Goal: Task Accomplishment & Management: Complete application form

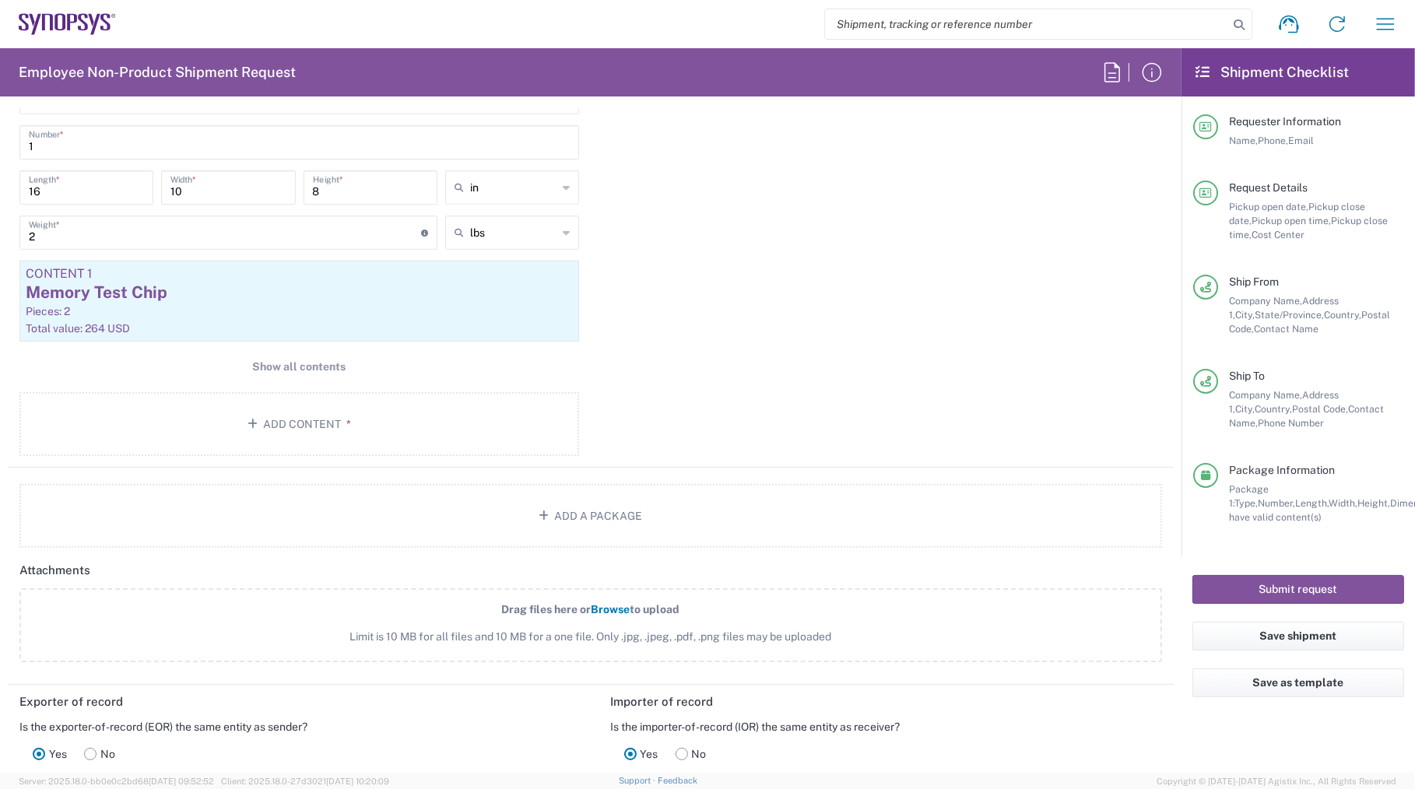
scroll to position [1485, 0]
click at [322, 361] on span "Show all contents" at bounding box center [299, 367] width 93 height 15
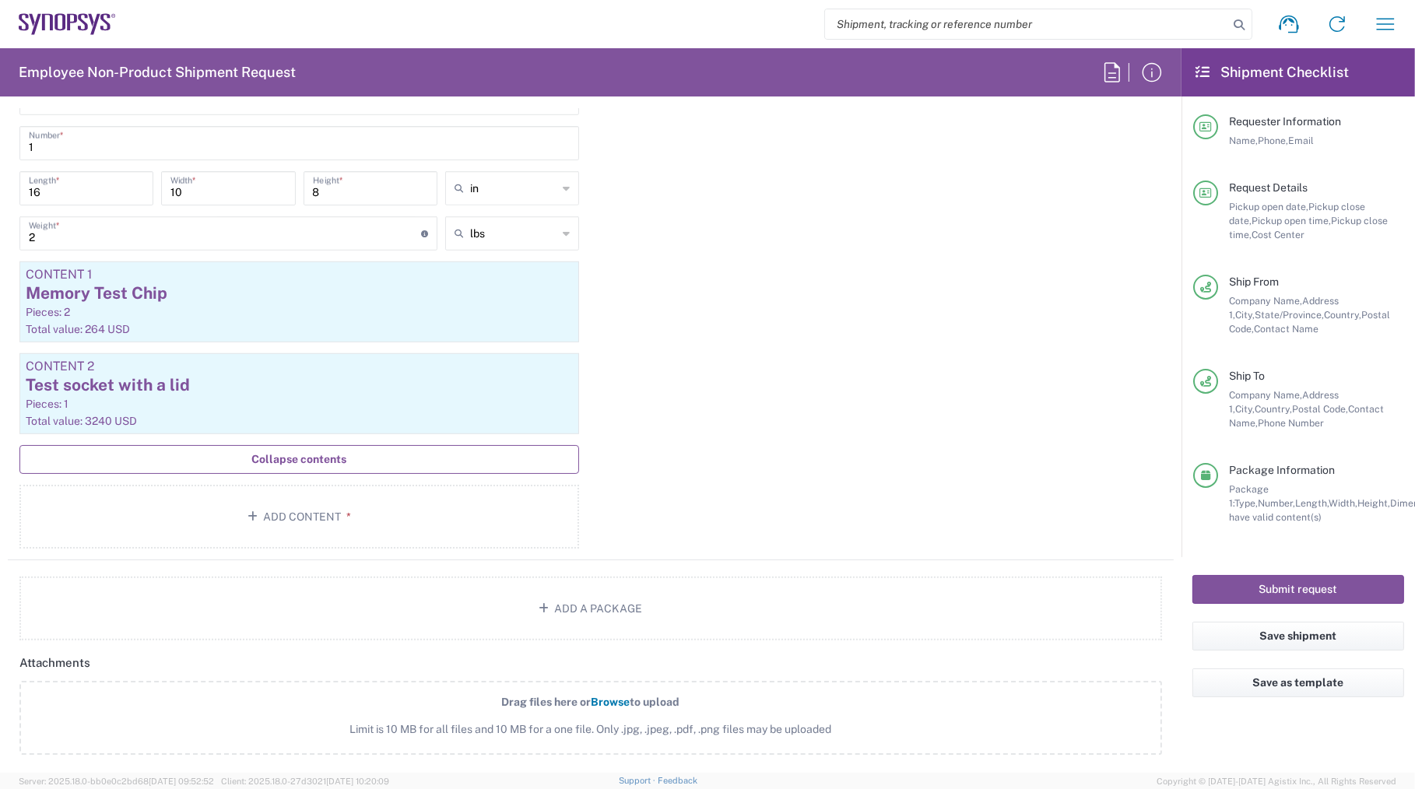
click at [802, 422] on div "Package 1 Your Packaging Type * Material used to package goods Your Packaging B…" at bounding box center [591, 303] width 1166 height 514
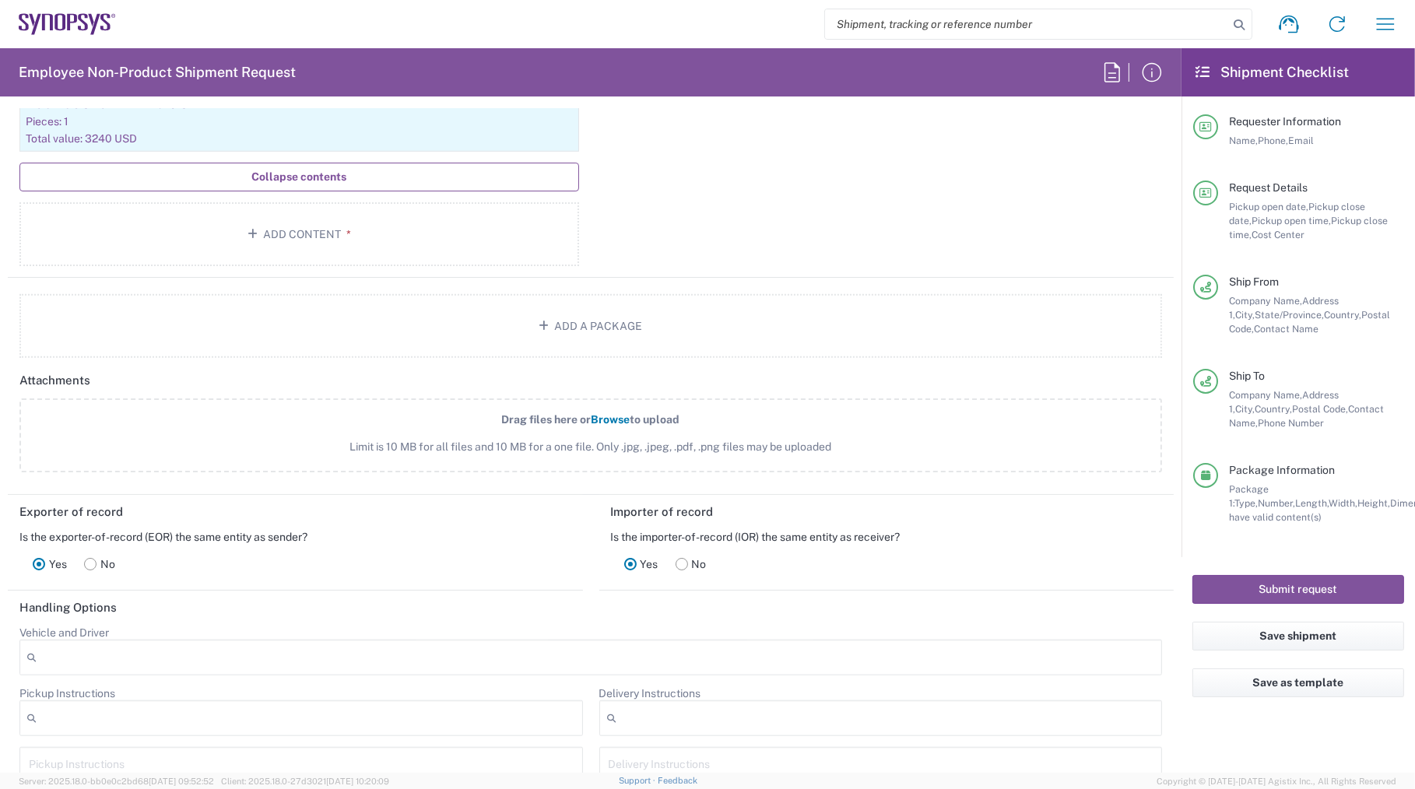
scroll to position [2140, 0]
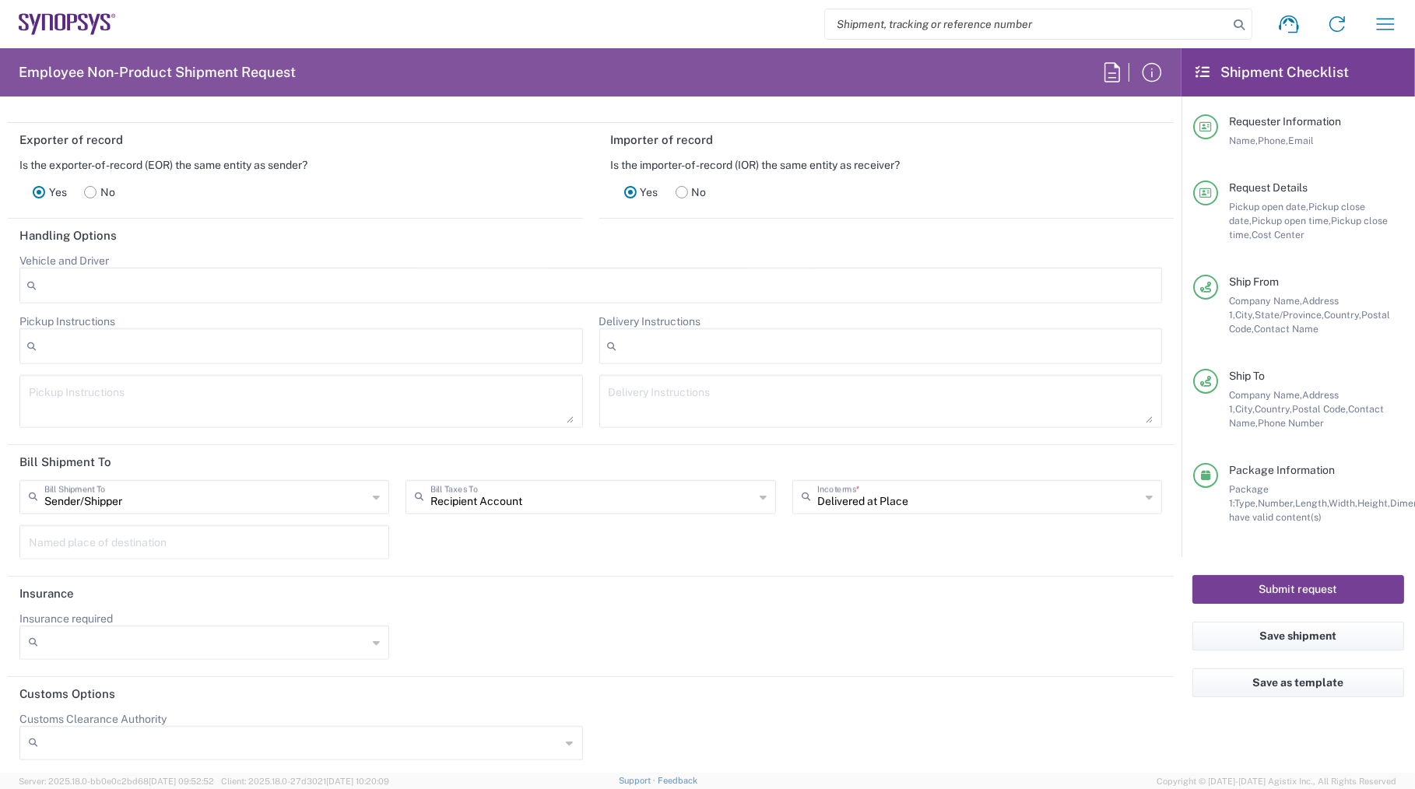
click at [1274, 590] on button "Submit request" at bounding box center [1298, 589] width 212 height 29
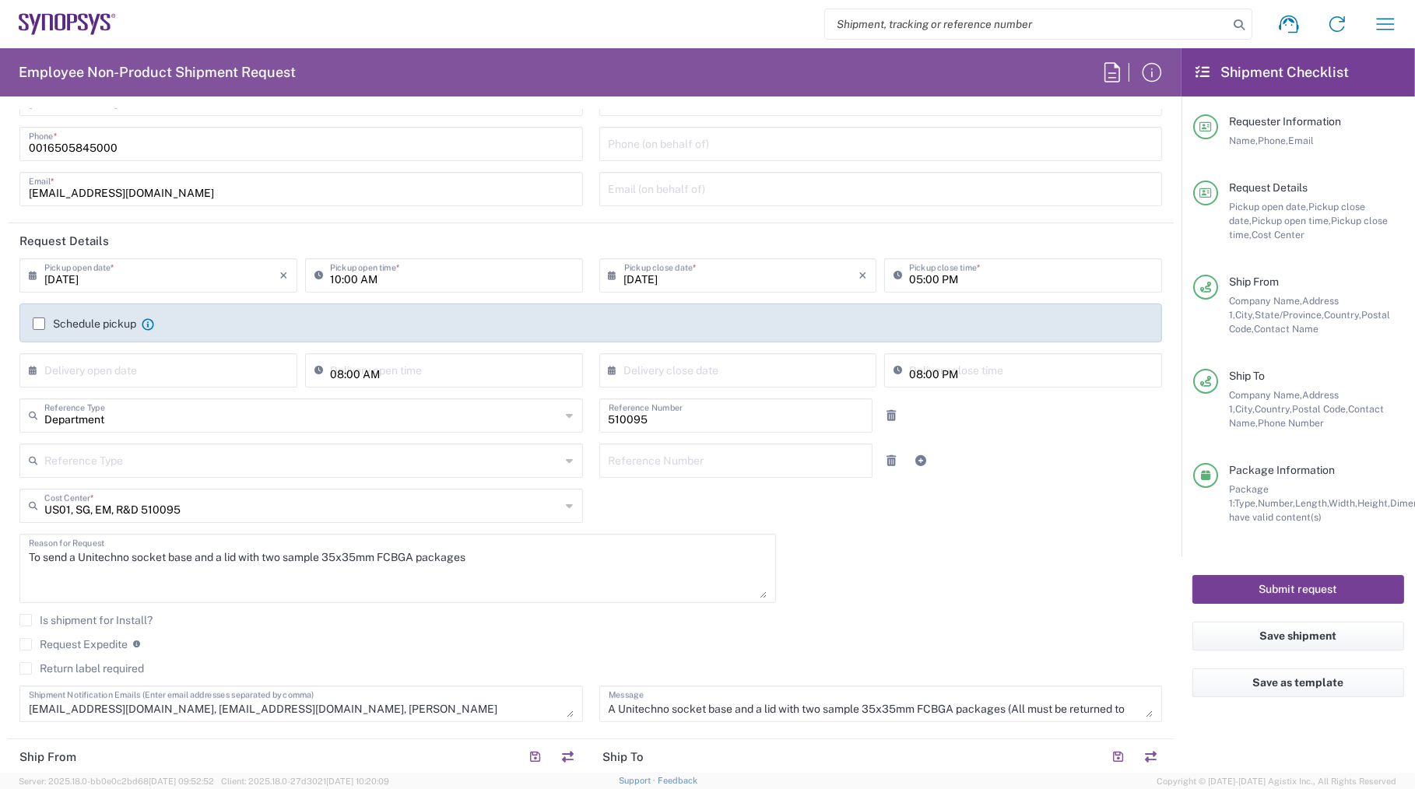
scroll to position [0, 0]
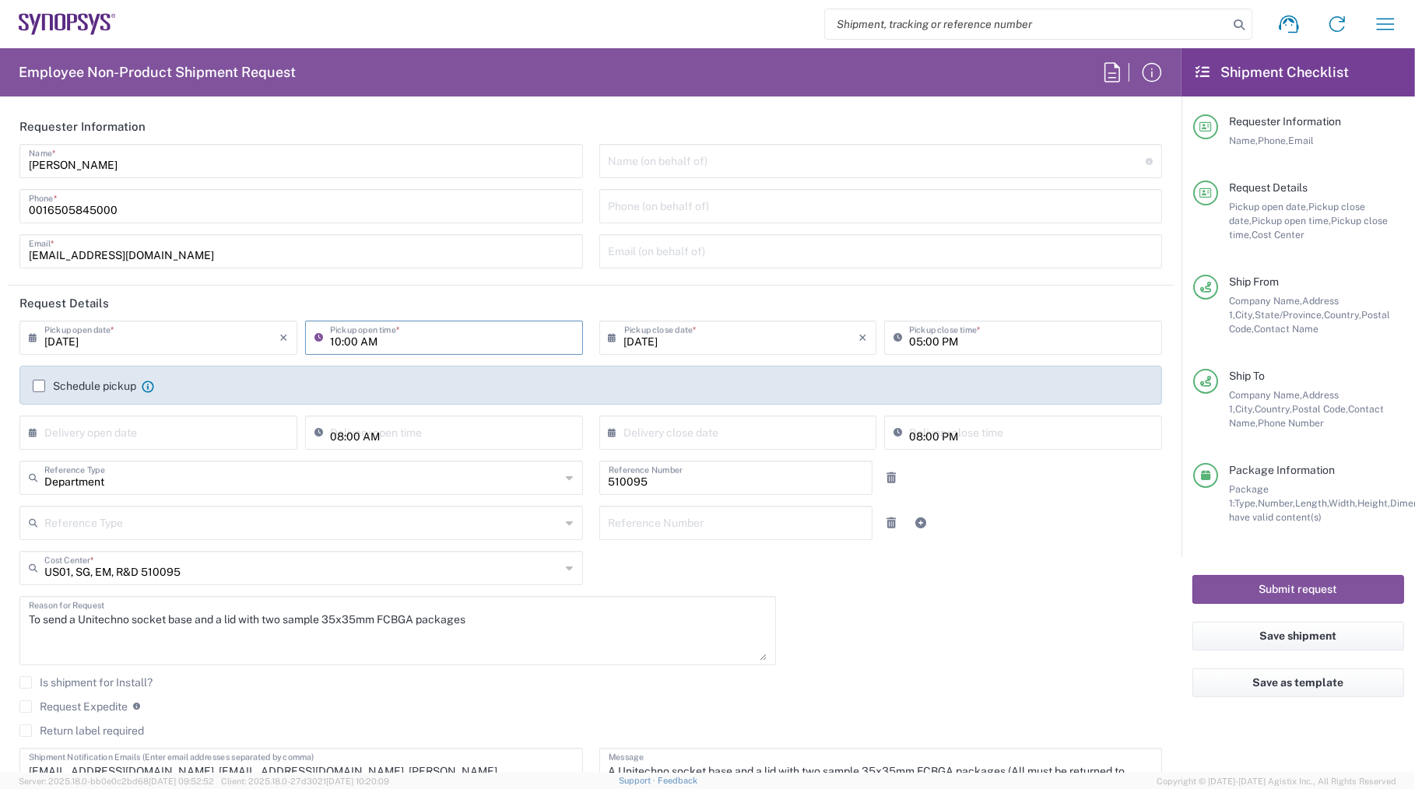
click at [374, 340] on input "10:00 AM" at bounding box center [452, 336] width 244 height 27
type input "11:00 AM"
click at [488, 304] on header "Request Details" at bounding box center [591, 303] width 1166 height 35
click at [930, 635] on div "09/10/2025 × Pickup open date * Cancel Apply 11:00 AM Pickup open time * 09/10/…" at bounding box center [591, 558] width 1159 height 475
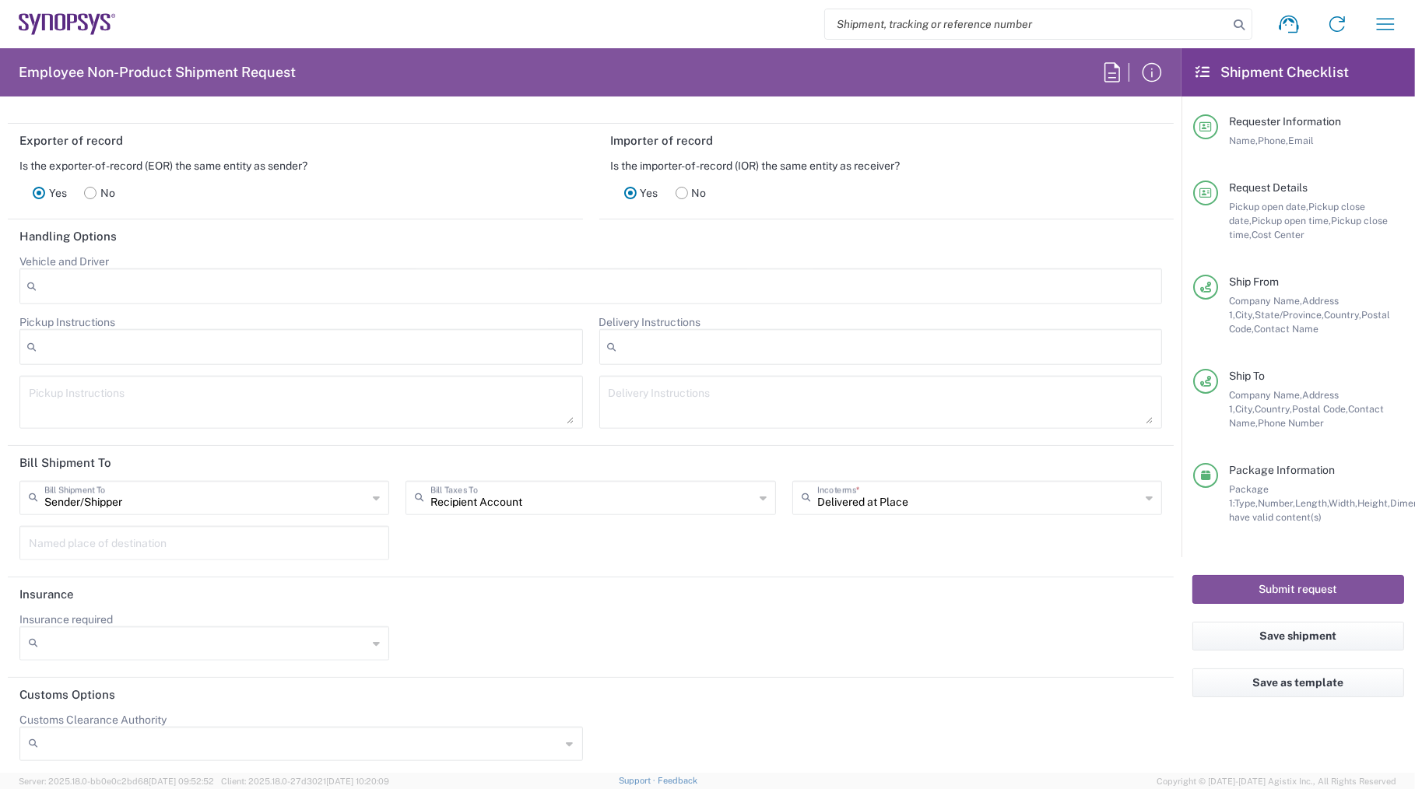
scroll to position [2140, 0]
click at [1274, 587] on button "Submit request" at bounding box center [1298, 589] width 212 height 29
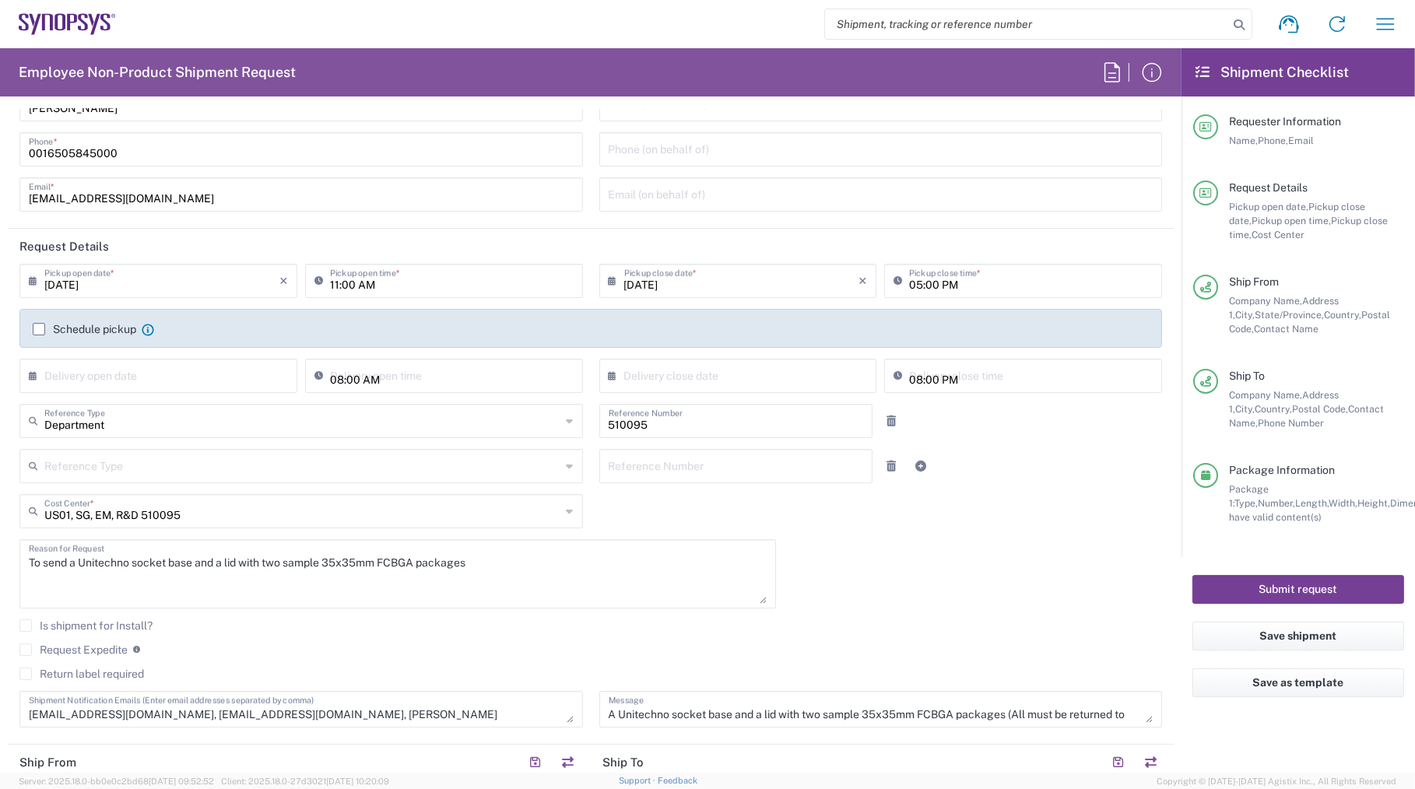
scroll to position [0, 0]
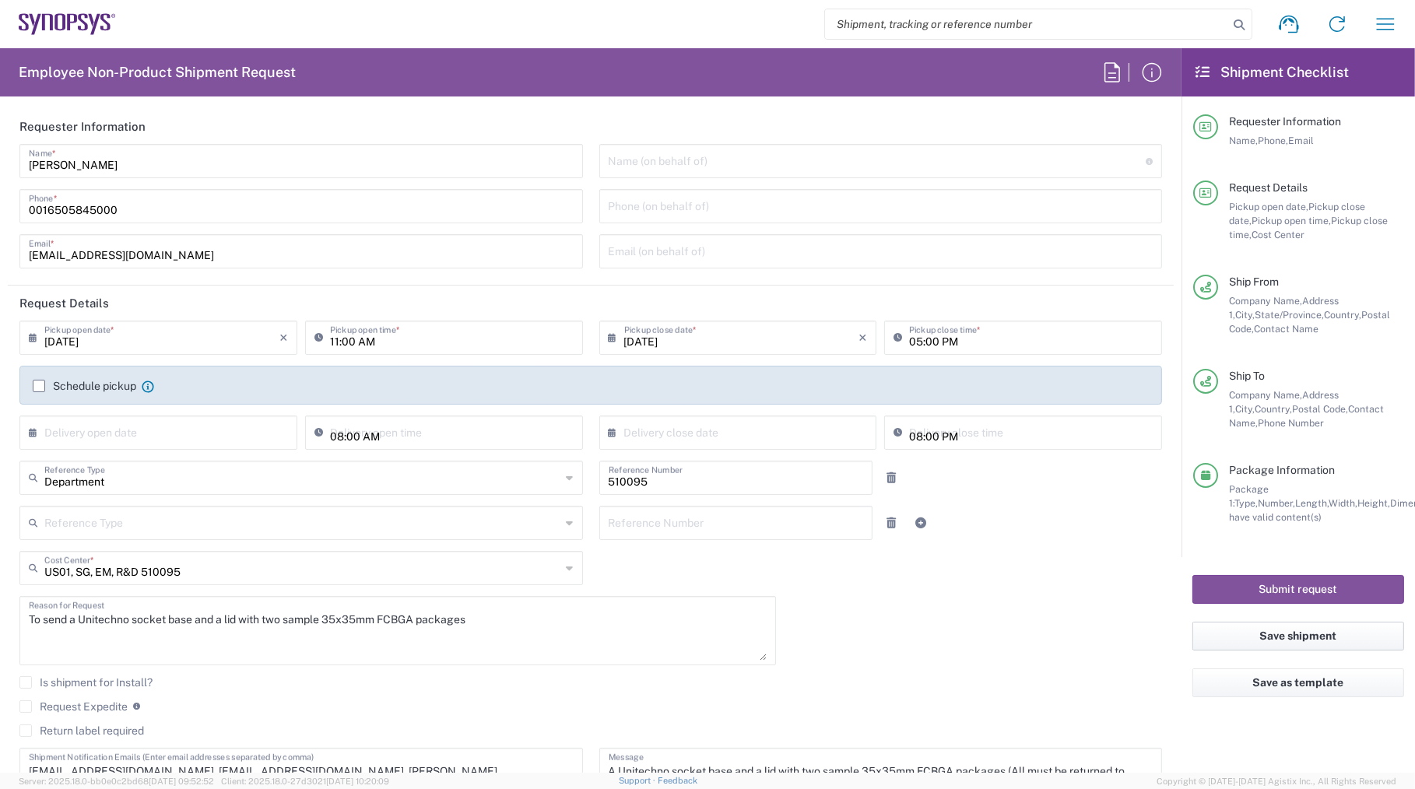
click at [1268, 638] on button "Save shipment" at bounding box center [1298, 636] width 212 height 29
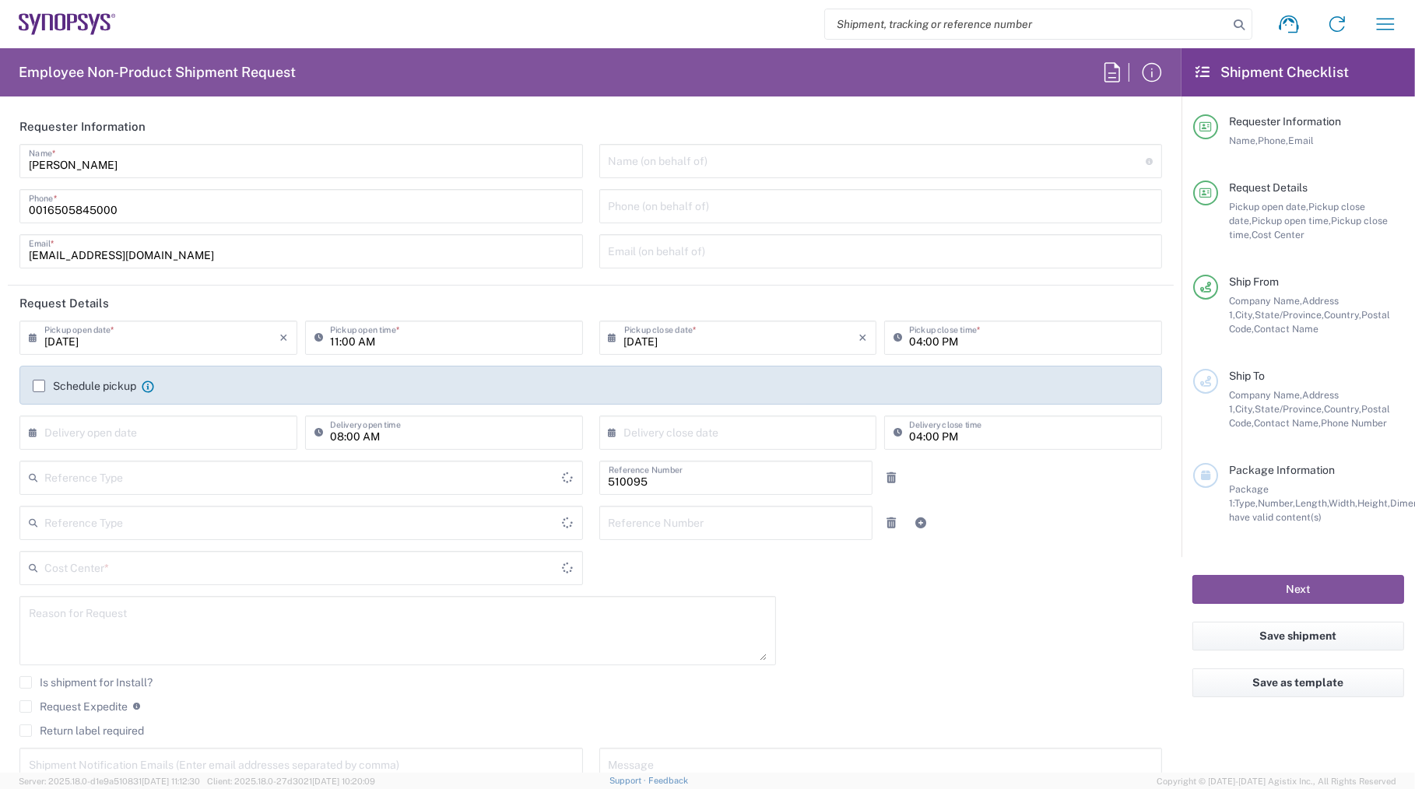
type input "Department"
type input "Delivered at Place"
type input "US01, SG, EM, R&D 510095"
type input "[GEOGRAPHIC_DATA]"
type input "[US_STATE]"
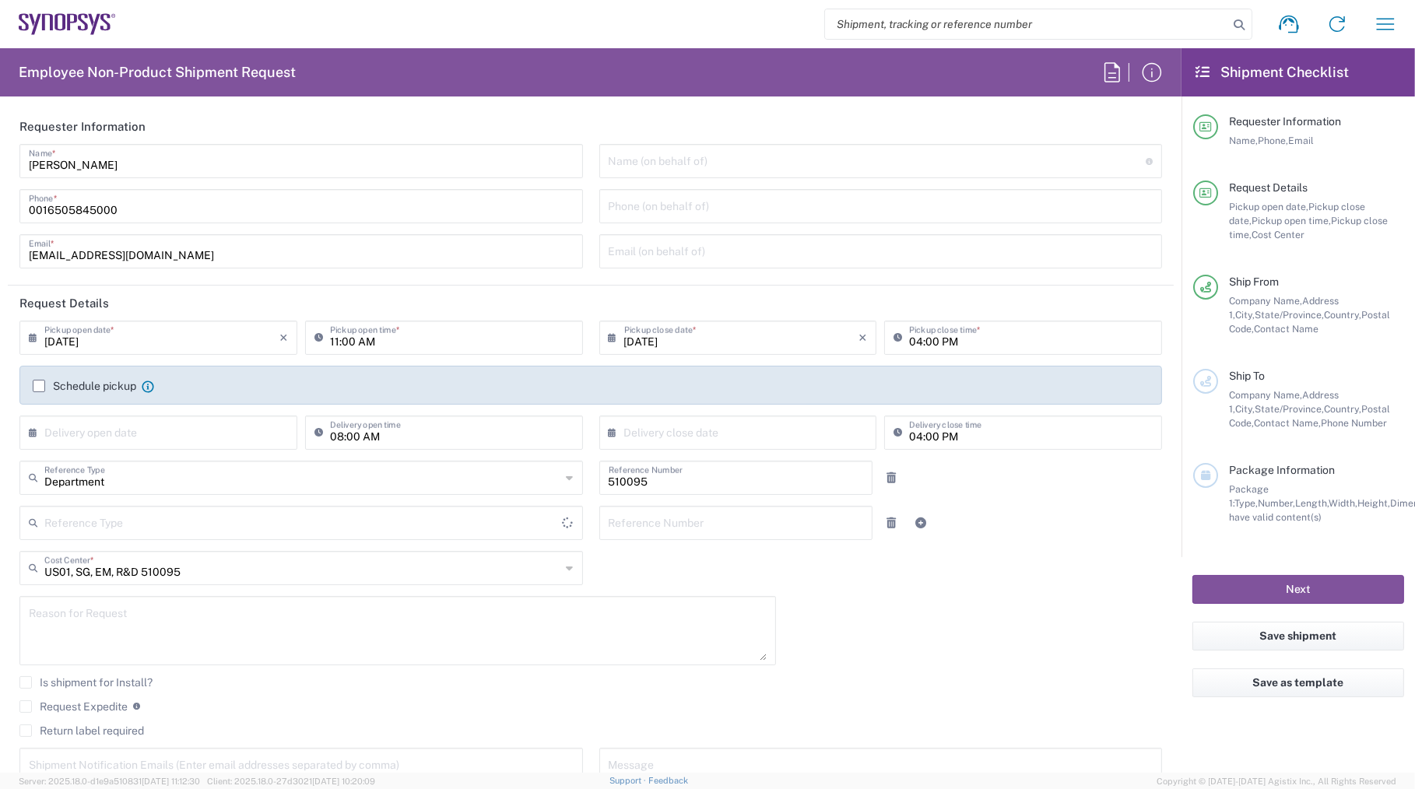
type input "United States"
type input "Headquarters USSV"
click at [902, 23] on input "search" at bounding box center [1026, 24] width 403 height 30
paste input "56773675"
type input "56773675"
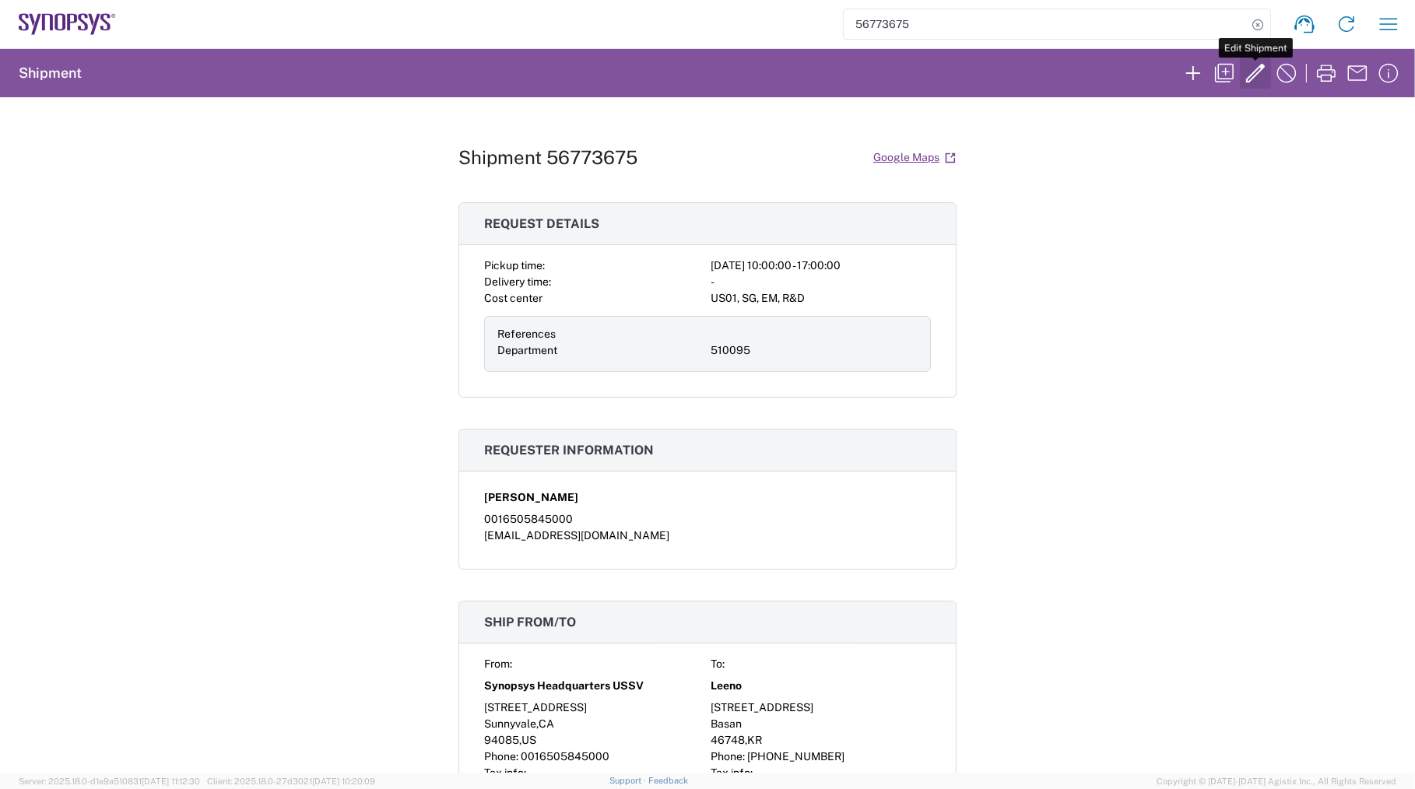
click at [1252, 65] on icon "button" at bounding box center [1255, 73] width 25 height 25
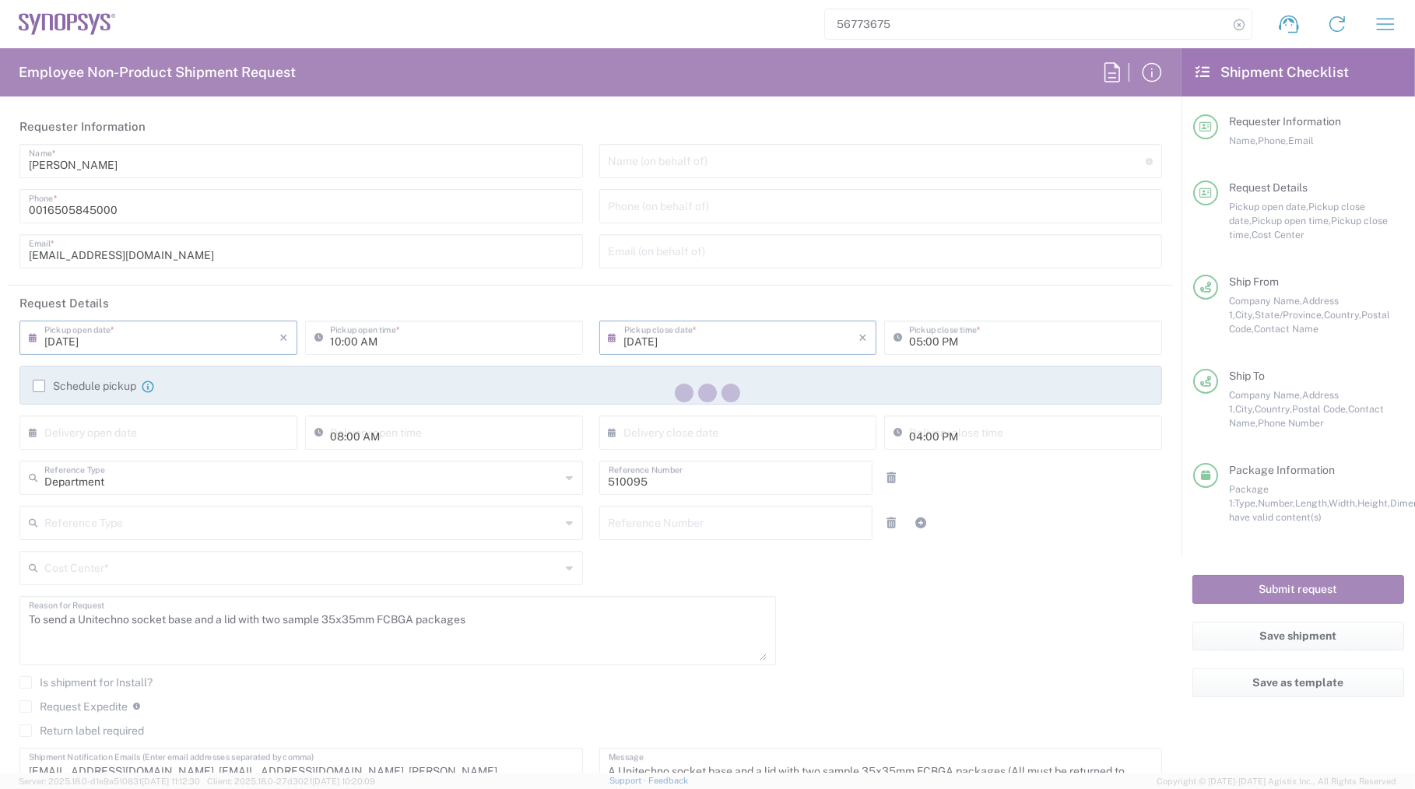
type input "US01, SG, EM, R&D 510095"
type input "California"
type input "Your Packaging"
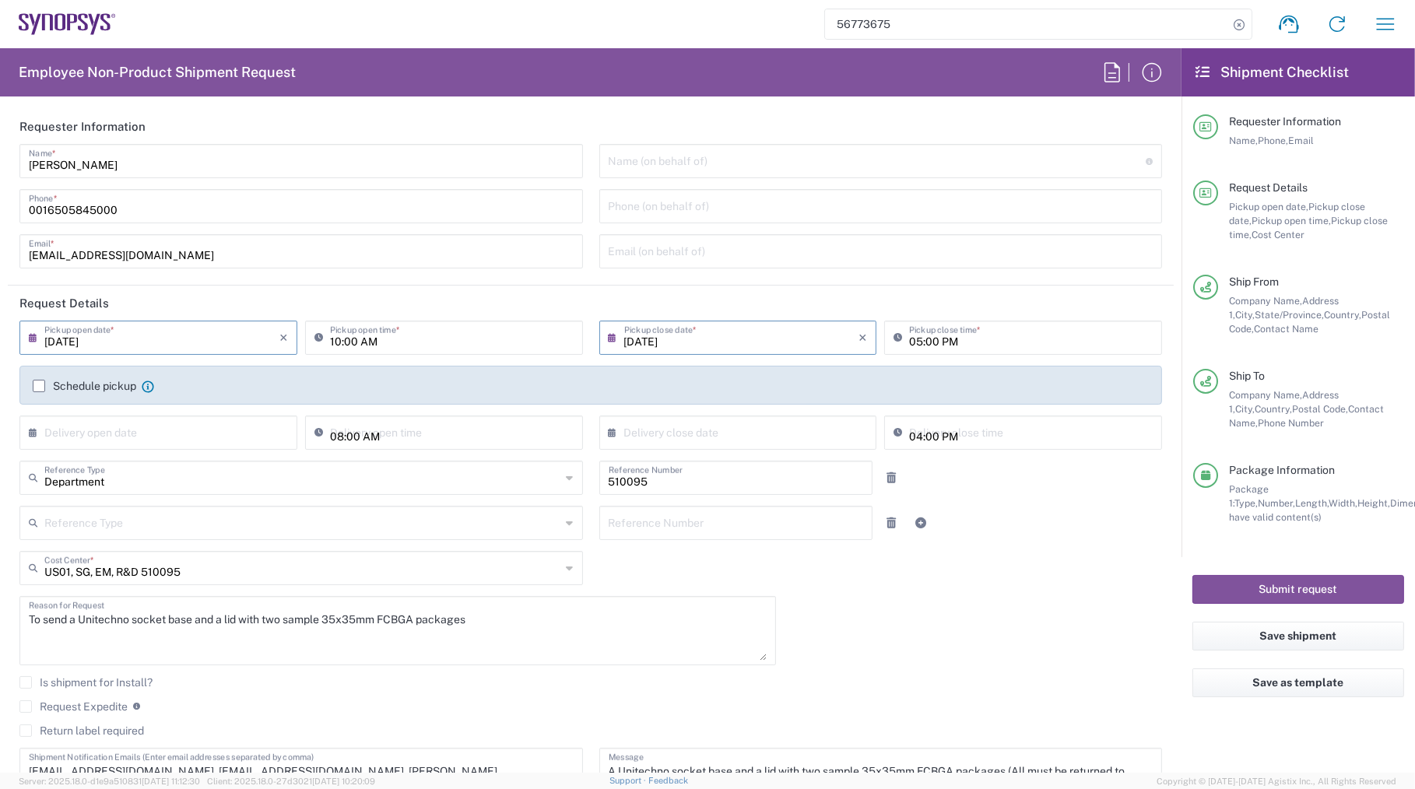
click at [330, 338] on input "10:00 AM" at bounding box center [452, 336] width 244 height 27
type input "11:00 AM"
click at [931, 625] on div "09/10/2025 × Pickup open date * Cancel Apply 11:00 AM Pickup open time * 09/10/…" at bounding box center [591, 558] width 1159 height 475
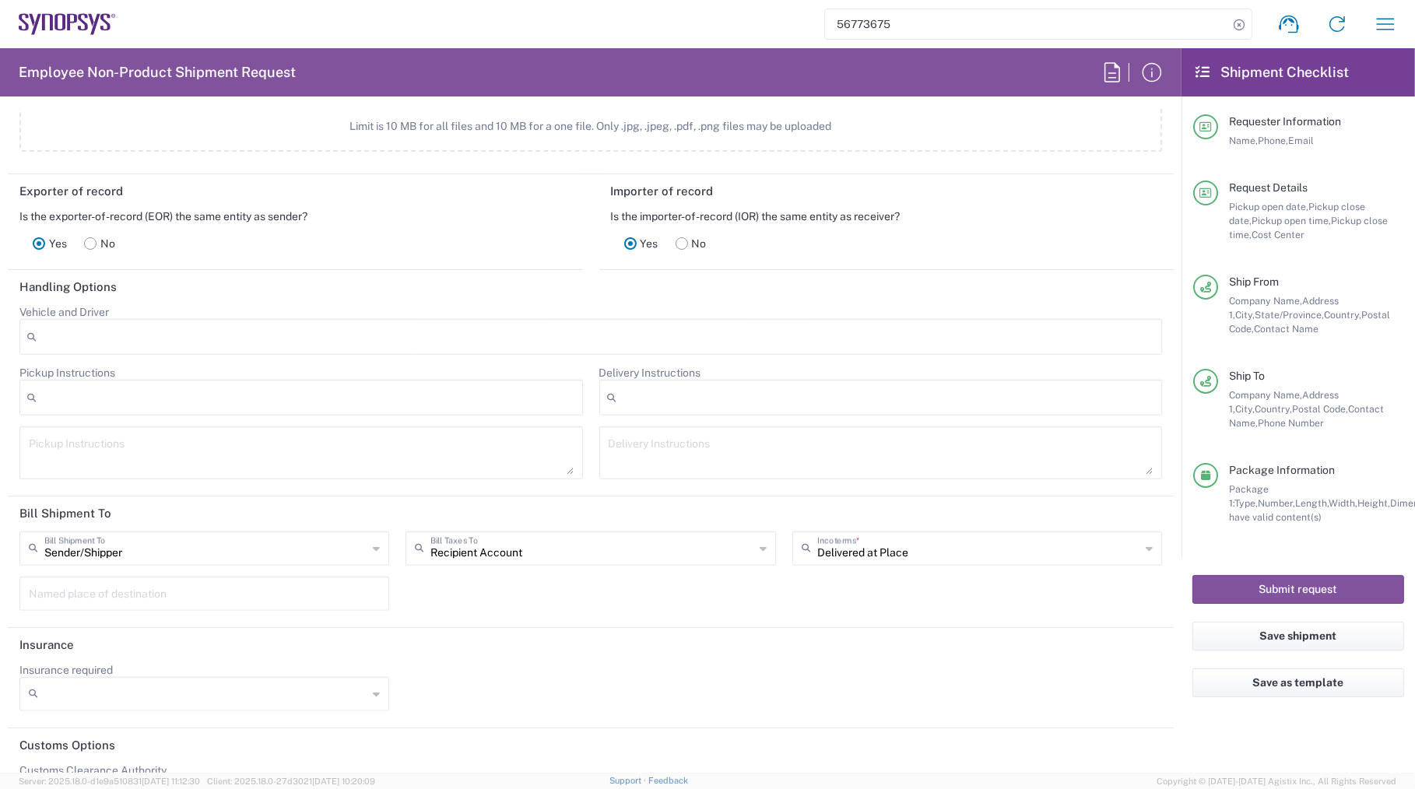
scroll to position [2048, 0]
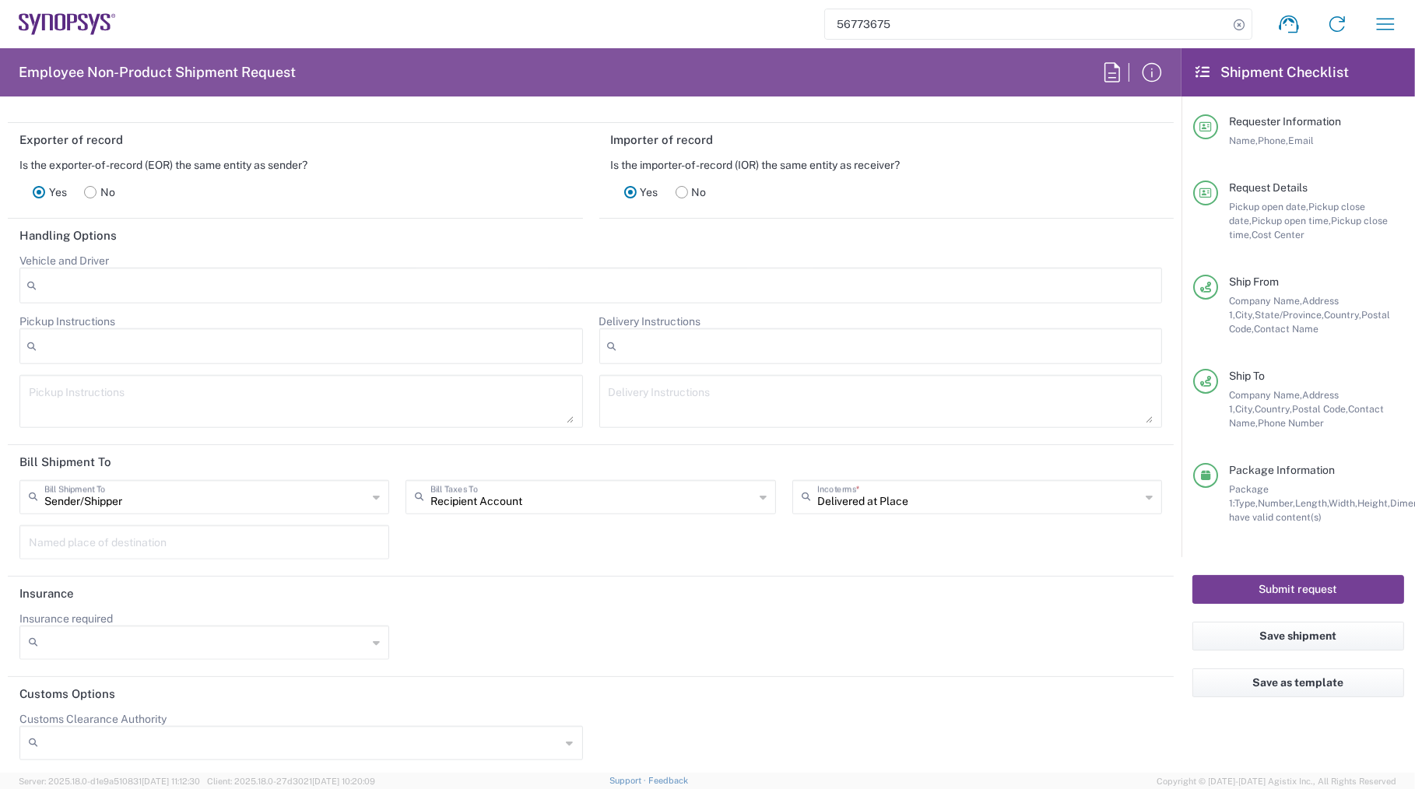
click at [1296, 594] on button "Submit request" at bounding box center [1298, 589] width 212 height 29
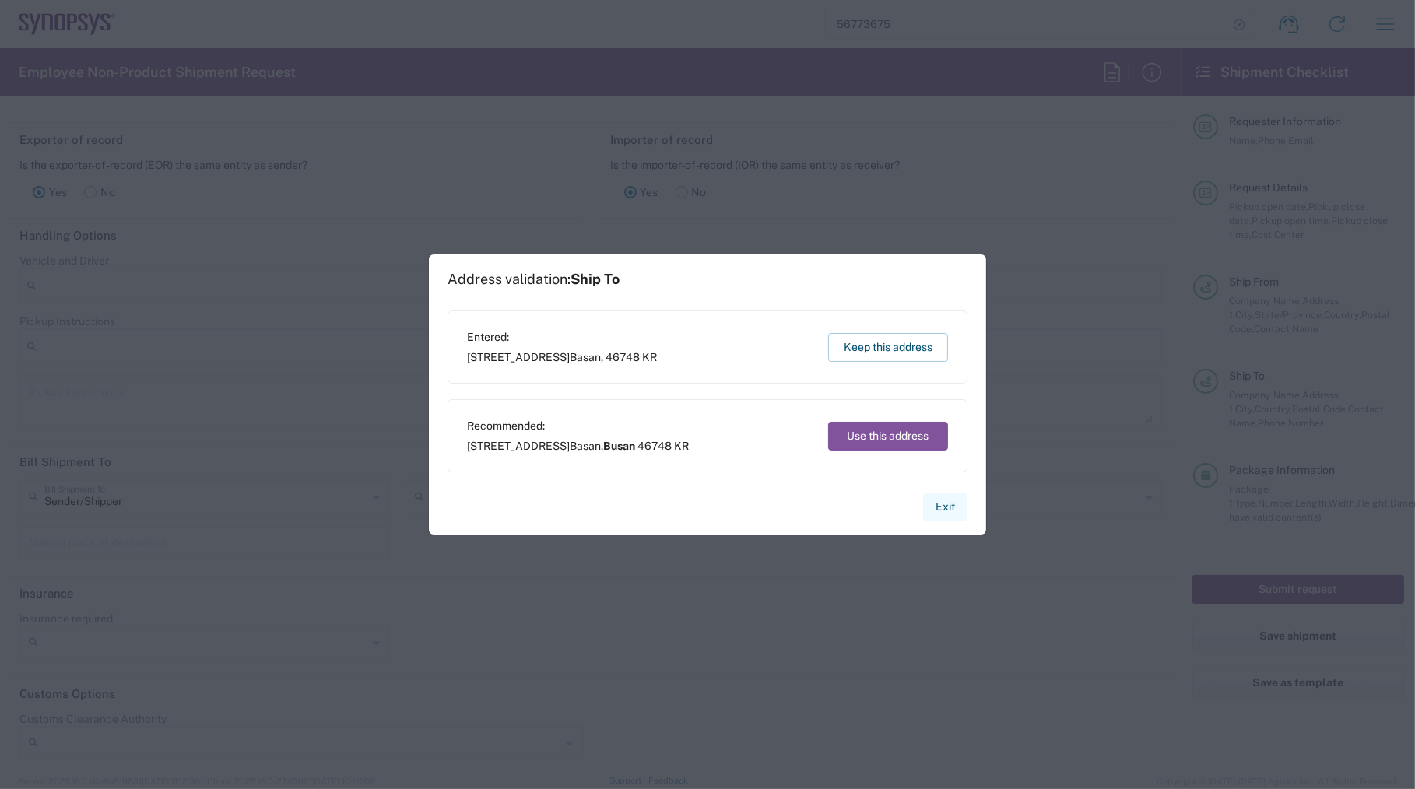
click at [951, 507] on button "Exit" at bounding box center [945, 506] width 44 height 27
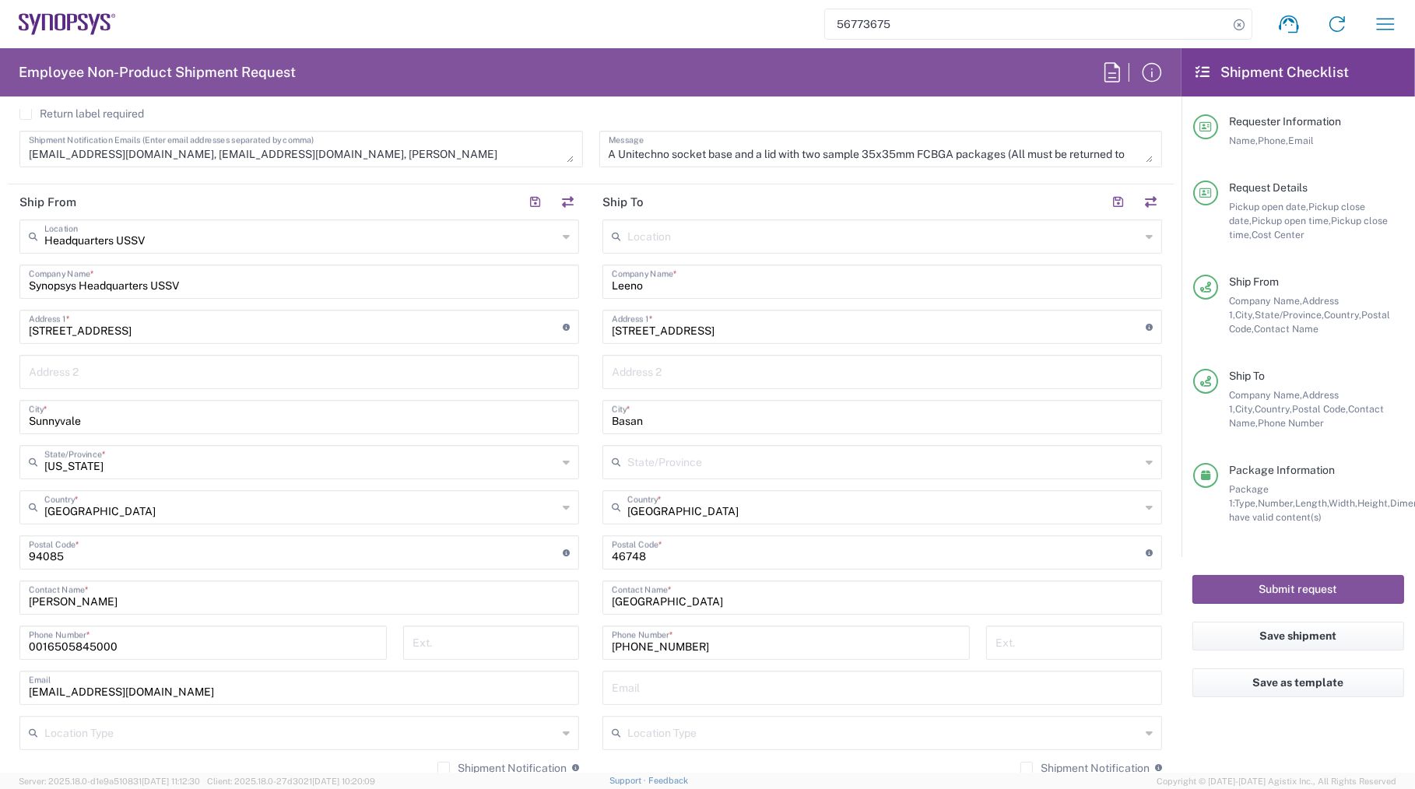
scroll to position [704, 0]
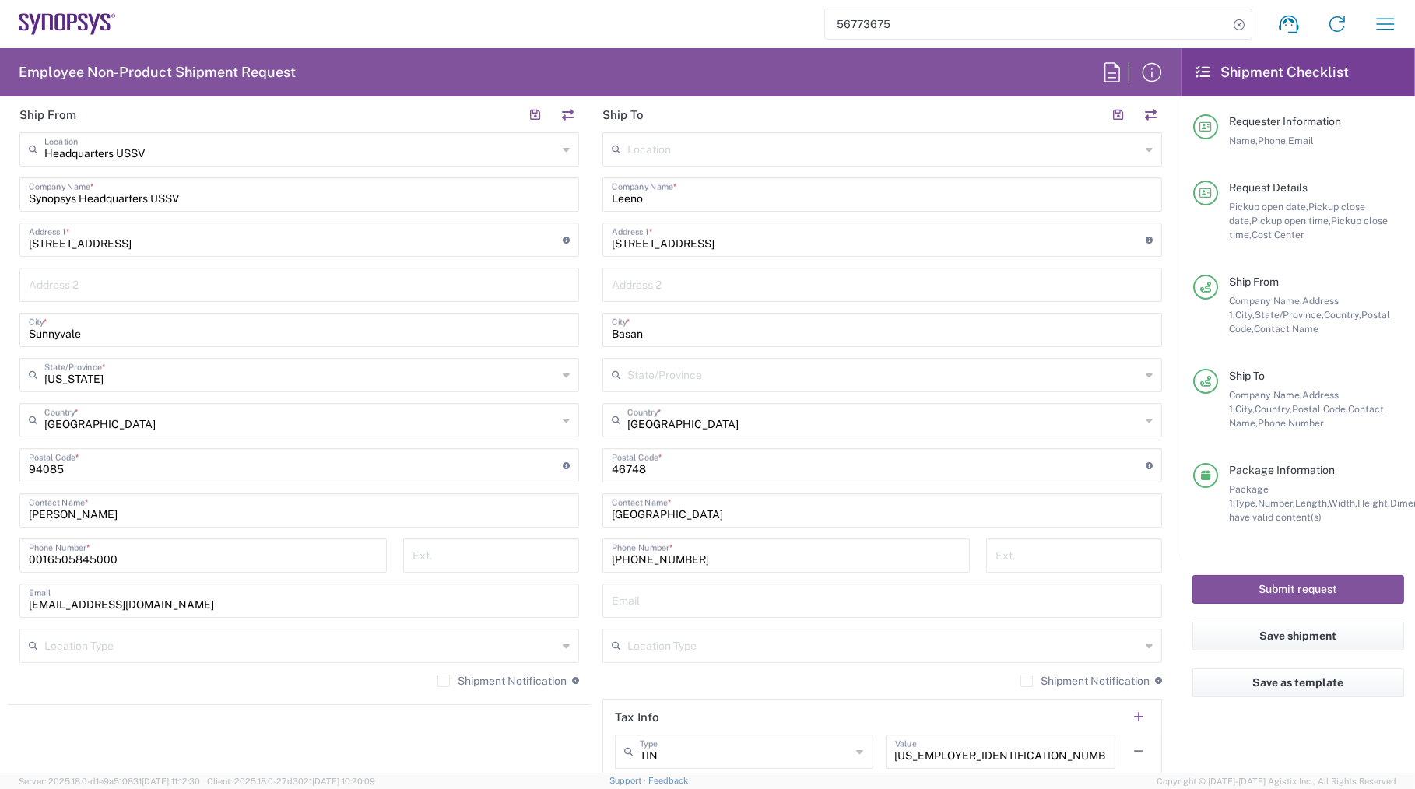
click at [619, 331] on input "Basan" at bounding box center [882, 328] width 541 height 27
type input "Busan"
click at [1294, 589] on button "Submit request" at bounding box center [1298, 589] width 212 height 29
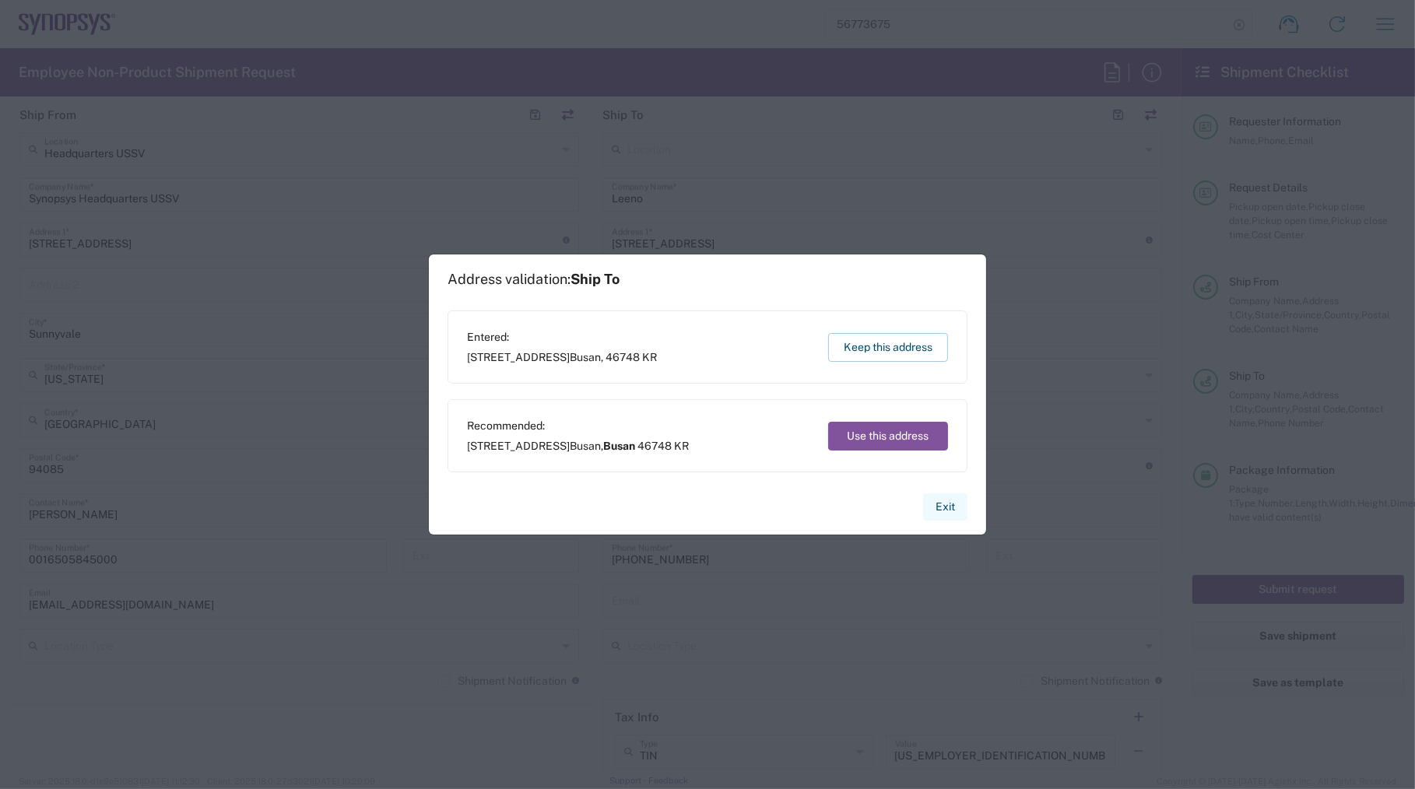
click at [948, 505] on button "Exit" at bounding box center [945, 506] width 44 height 27
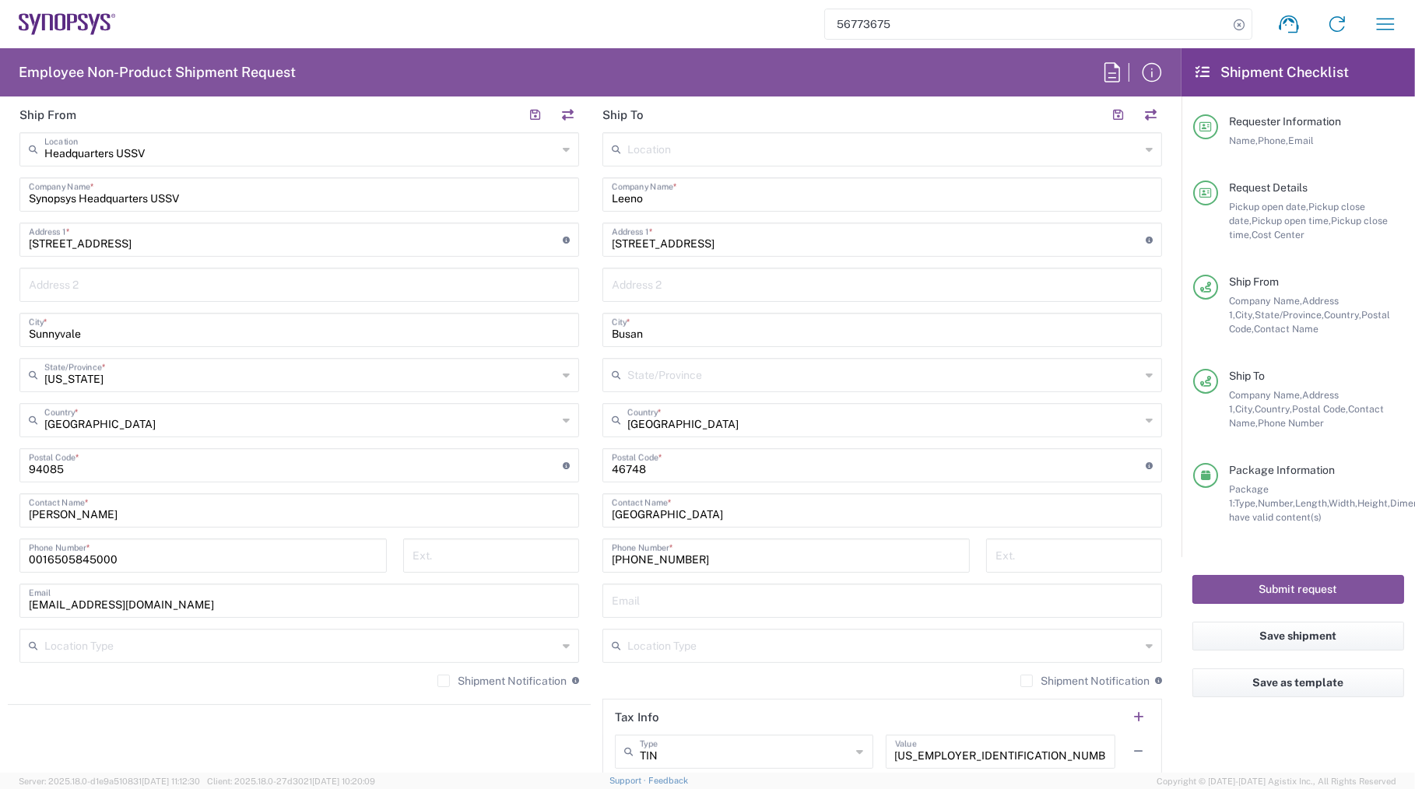
click at [676, 335] on input "Busan" at bounding box center [882, 328] width 541 height 27
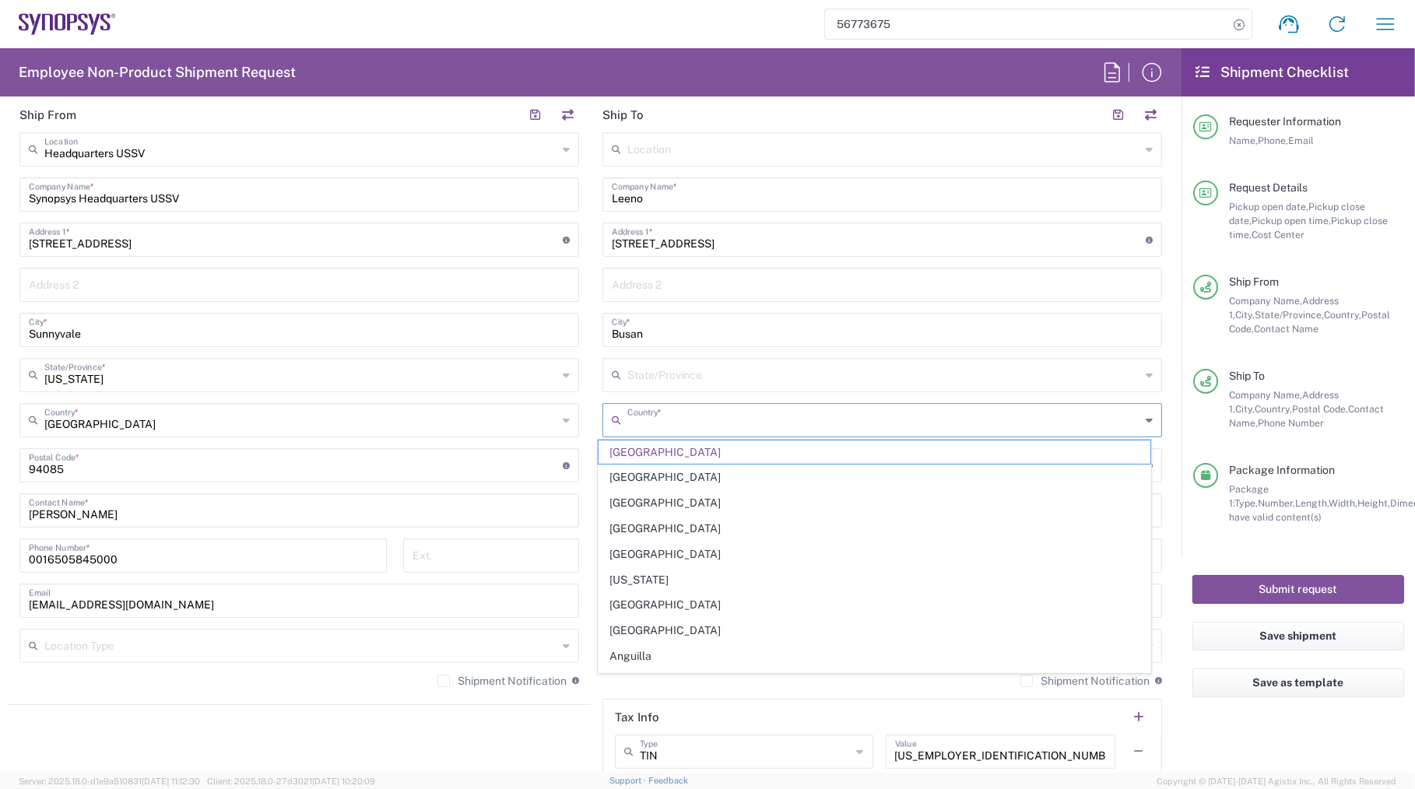
click at [703, 428] on input "text" at bounding box center [883, 418] width 513 height 27
click at [672, 342] on div "Busan City *" at bounding box center [881, 330] width 559 height 34
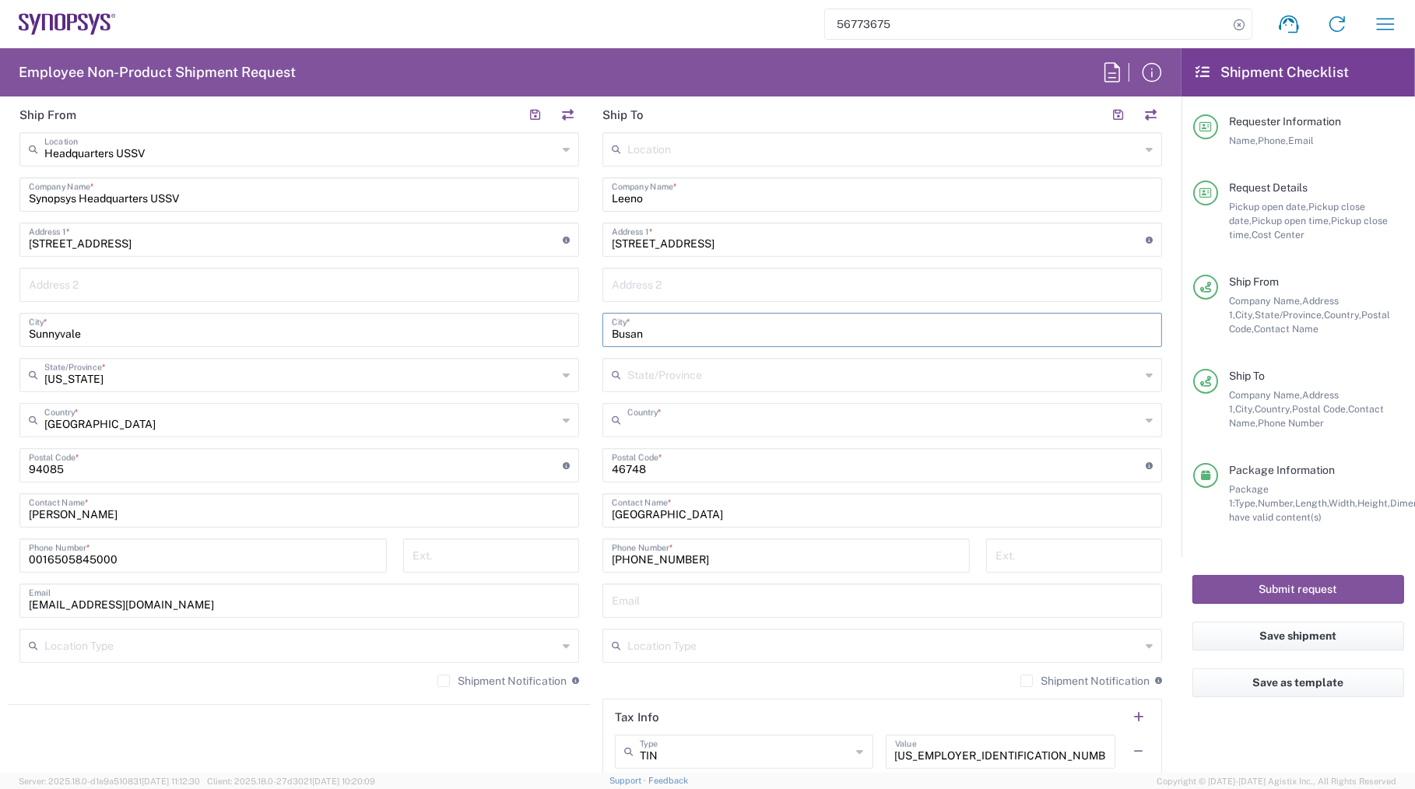
type input "South Korea"
click at [1313, 586] on button "Submit request" at bounding box center [1298, 589] width 212 height 29
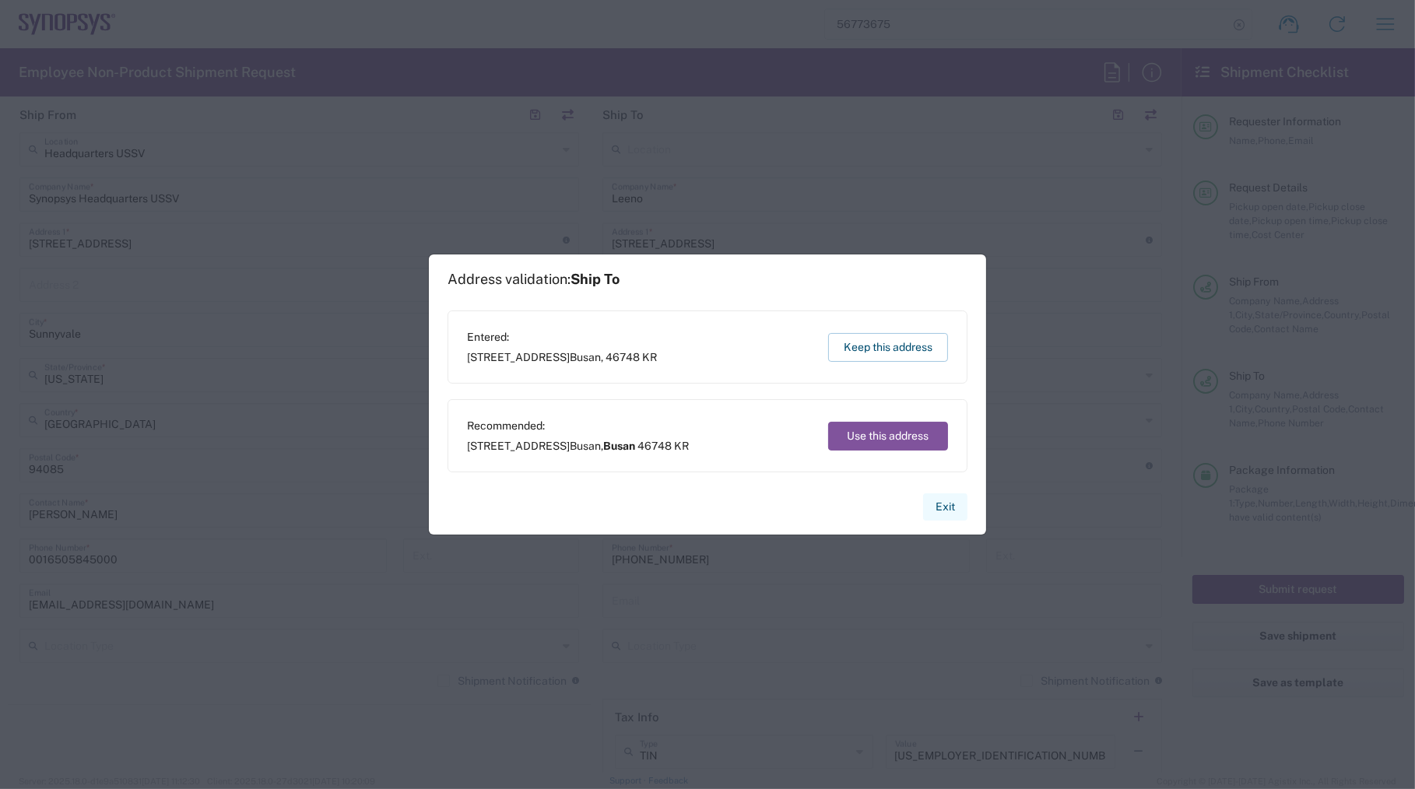
click at [943, 503] on button "Exit" at bounding box center [945, 506] width 44 height 27
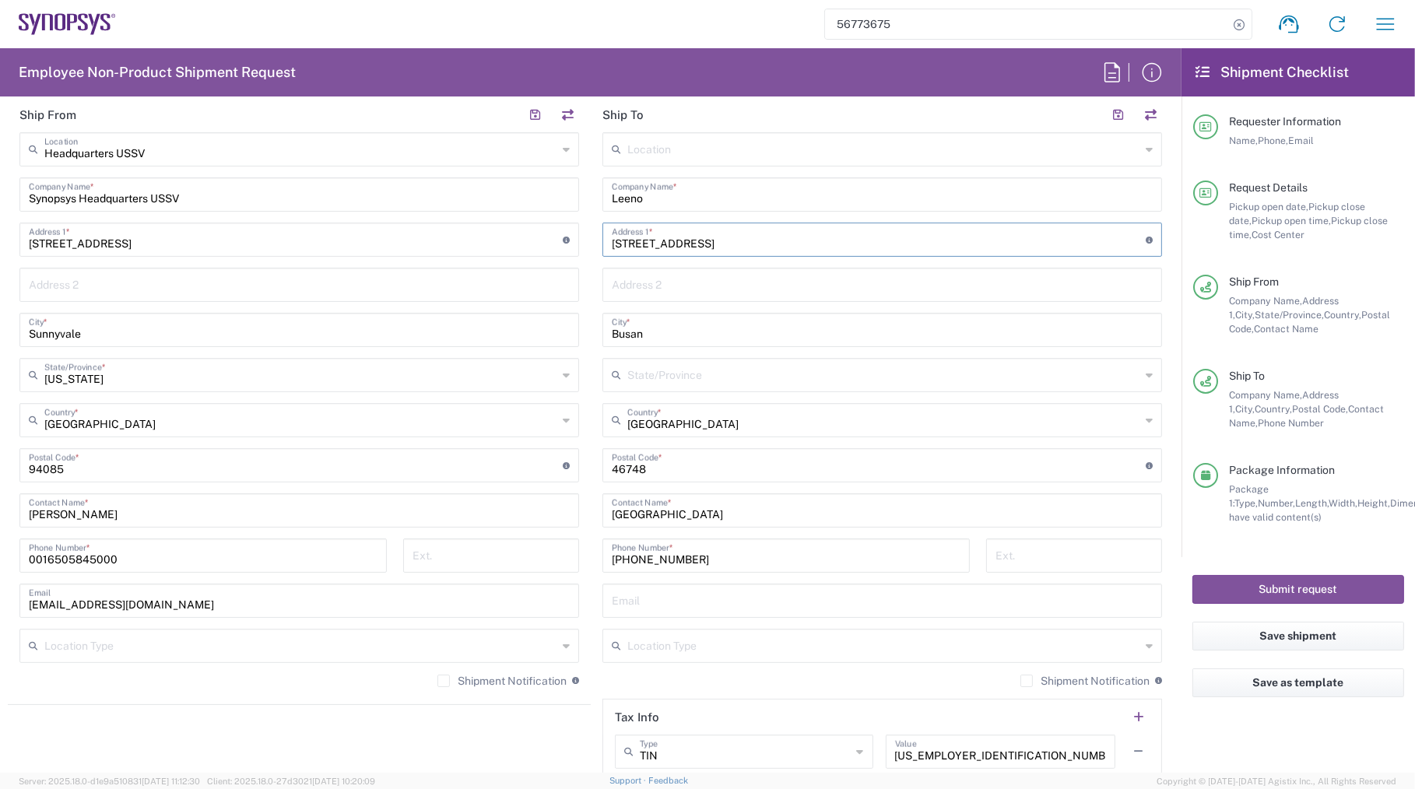
click at [834, 244] on input "10, Mieunsandan-ro 105beon-gil, Gangseo-gu" at bounding box center [879, 238] width 534 height 27
click at [989, 276] on input "text" at bounding box center [882, 283] width 541 height 27
click at [901, 234] on input "10, Mieunsandan-ro 105beon-gil, Gangseo-gu" at bounding box center [879, 238] width 534 height 27
type input "10, Mieunsandan-ro 105beon-gil, Gangseo-gu,"
click at [1270, 584] on button "Submit request" at bounding box center [1298, 589] width 212 height 29
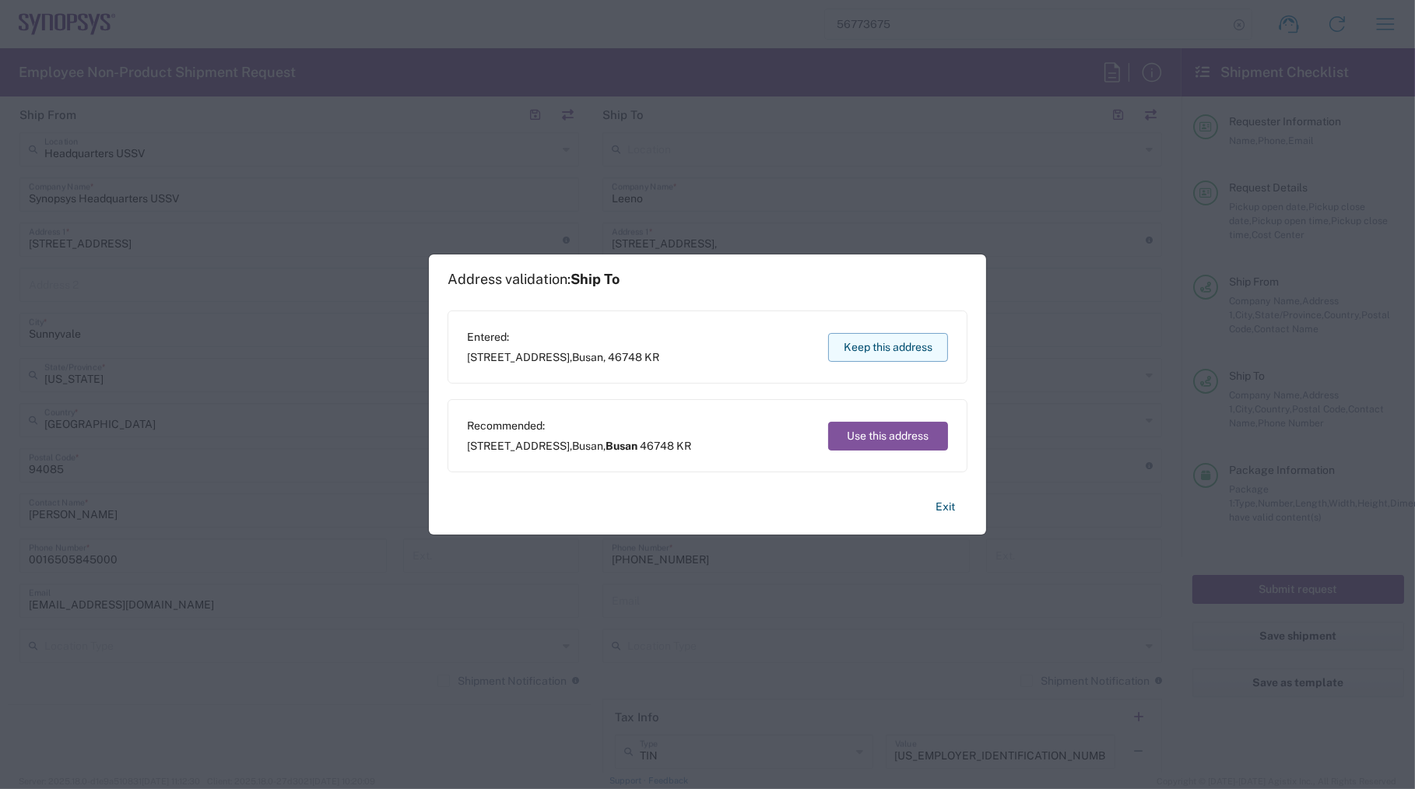
click at [895, 349] on button "Keep this address" at bounding box center [888, 347] width 120 height 29
